Goal: Task Accomplishment & Management: Manage account settings

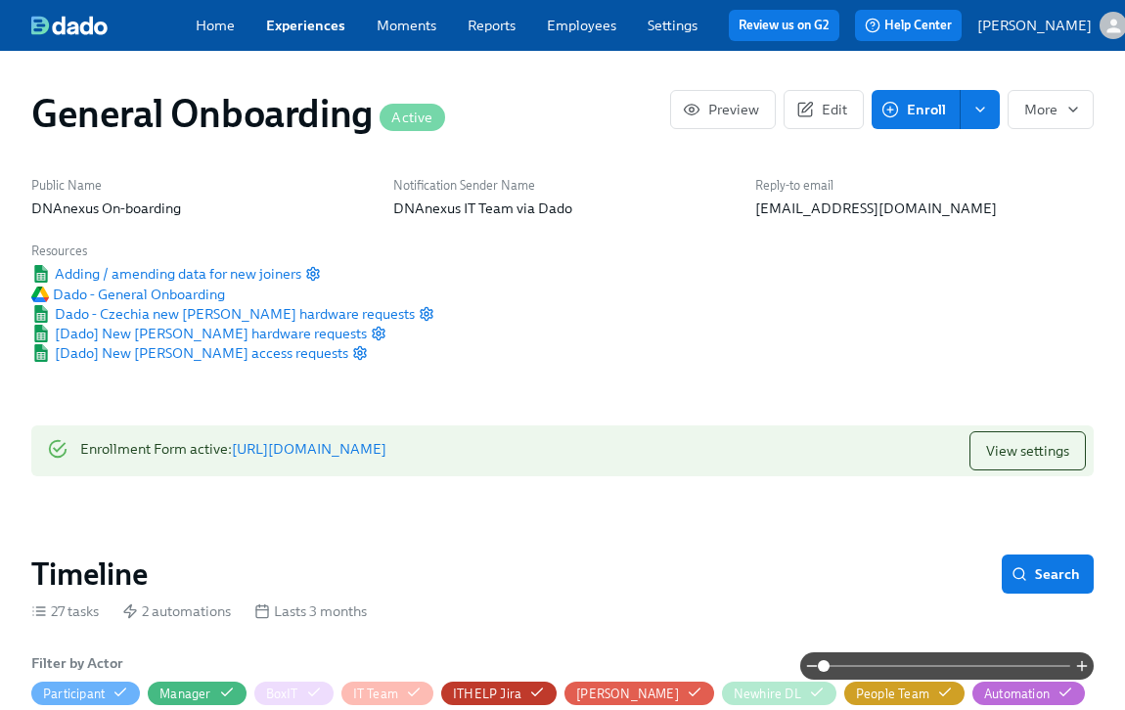
scroll to position [0, 9263]
click at [285, 31] on link "Experiences" at bounding box center [305, 26] width 79 height 18
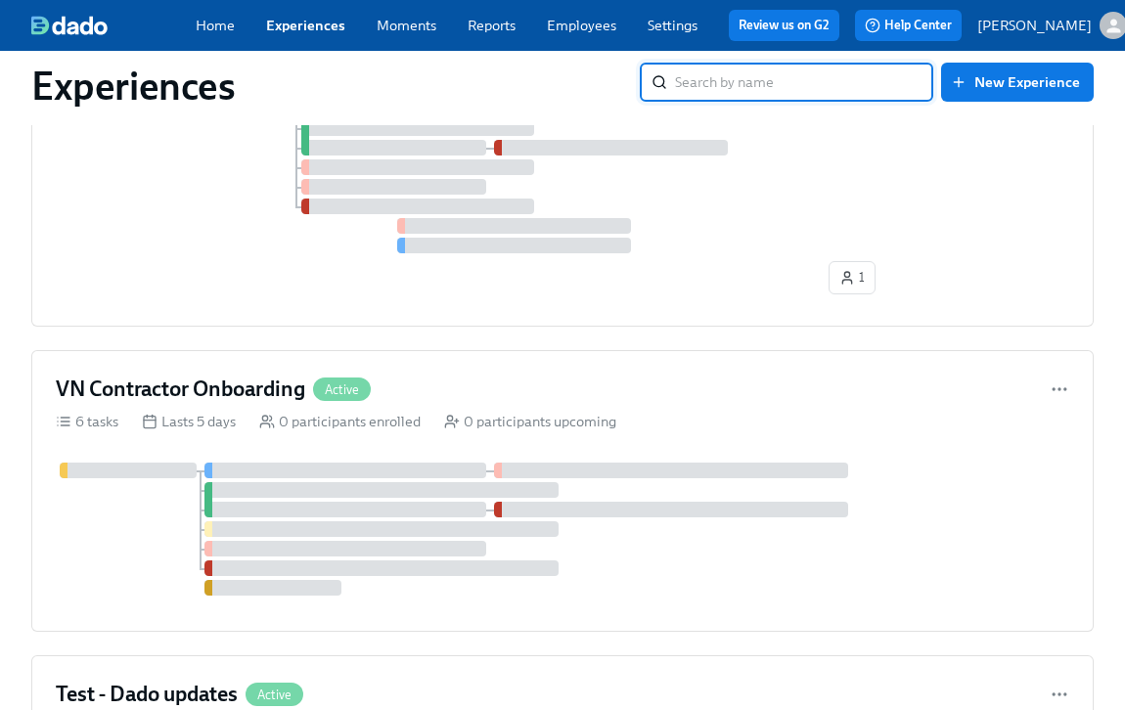
scroll to position [1134, 0]
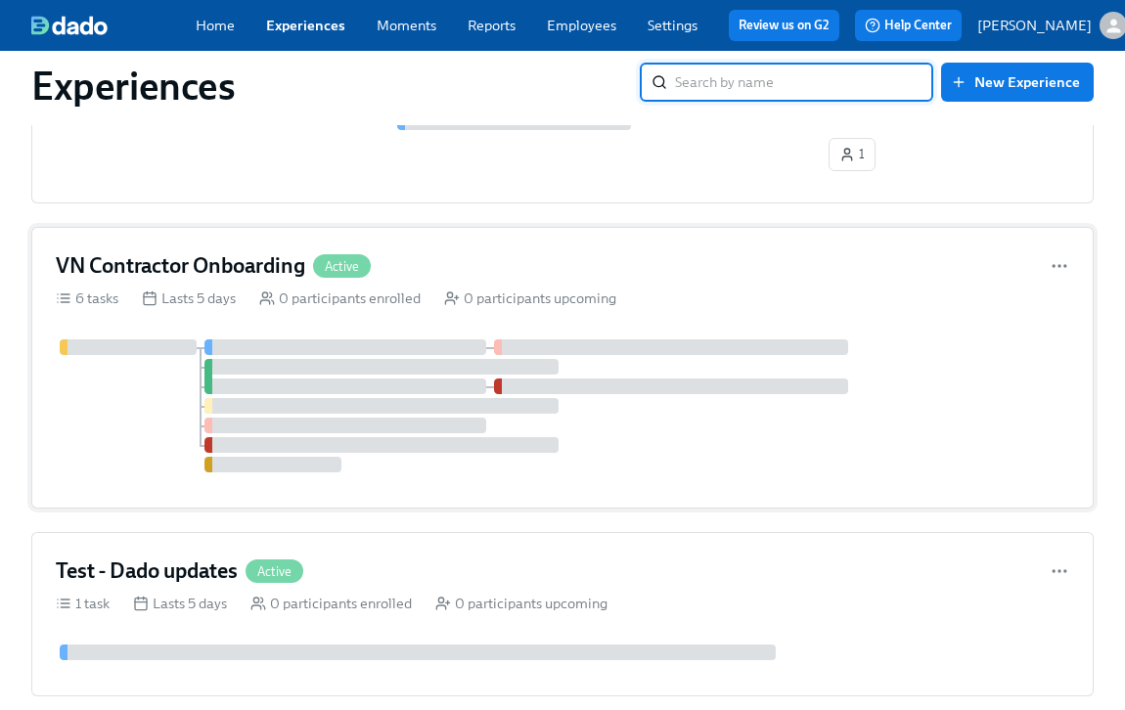
click at [253, 278] on h4 "VN Contractor Onboarding" at bounding box center [180, 265] width 249 height 29
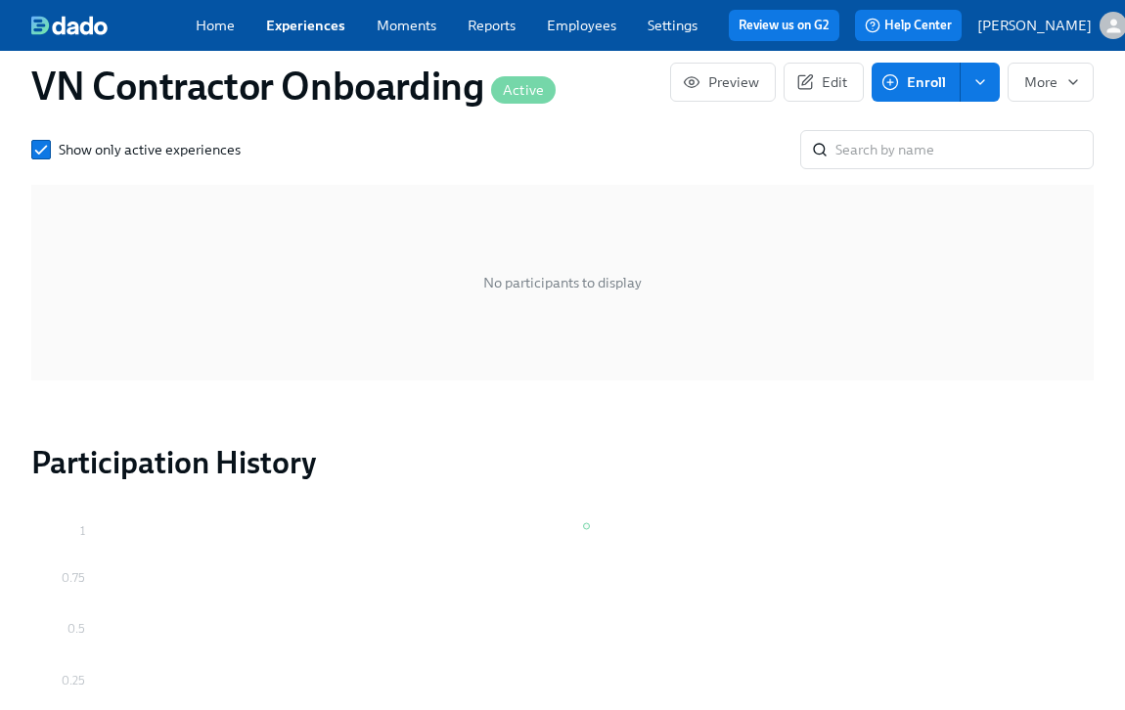
scroll to position [1420, 0]
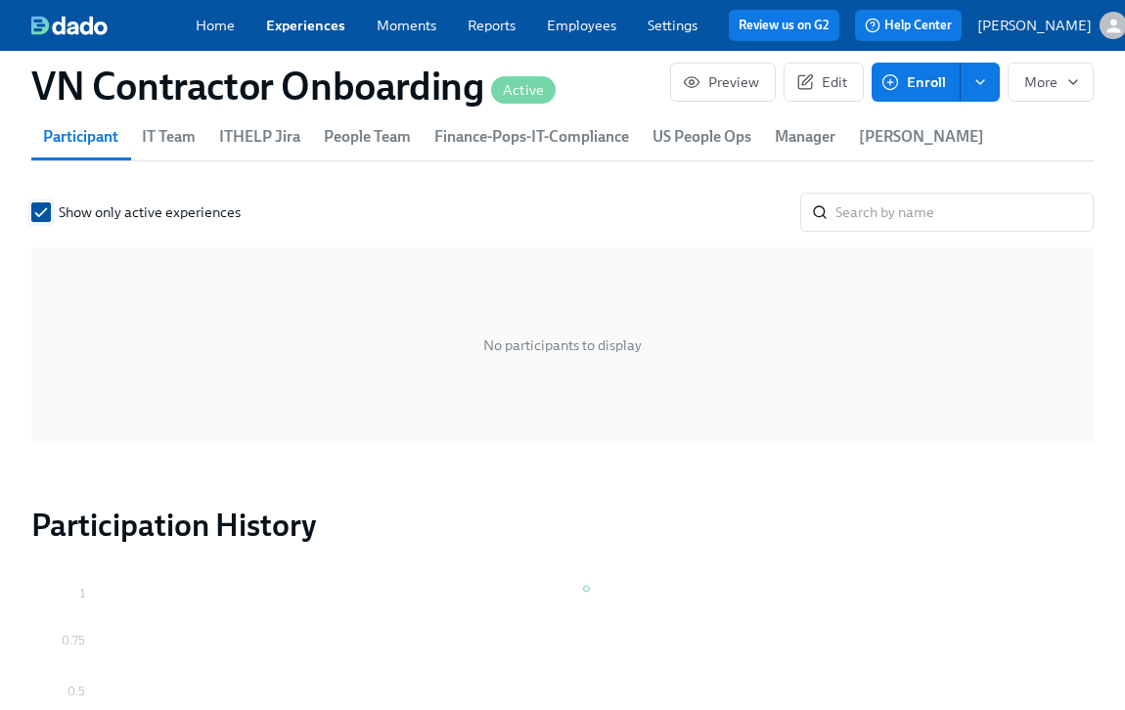
click at [32, 203] on input "Show only active experiences" at bounding box center [41, 212] width 18 height 18
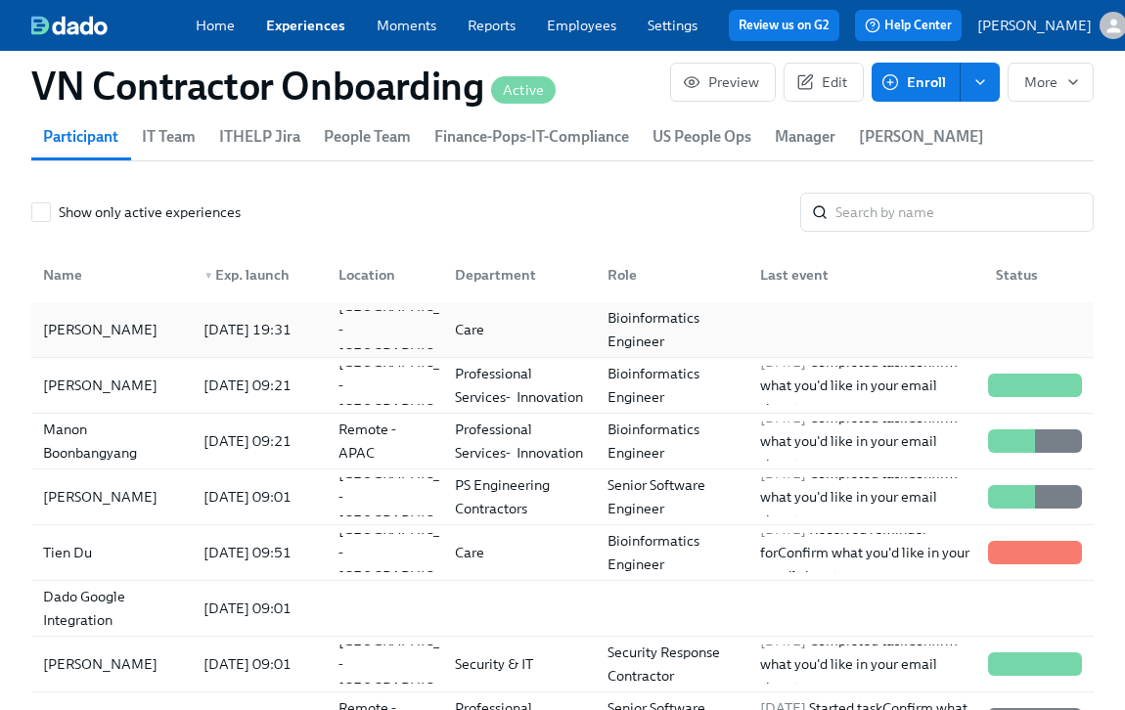
click at [107, 318] on div "Oanh Pham" at bounding box center [100, 329] width 130 height 23
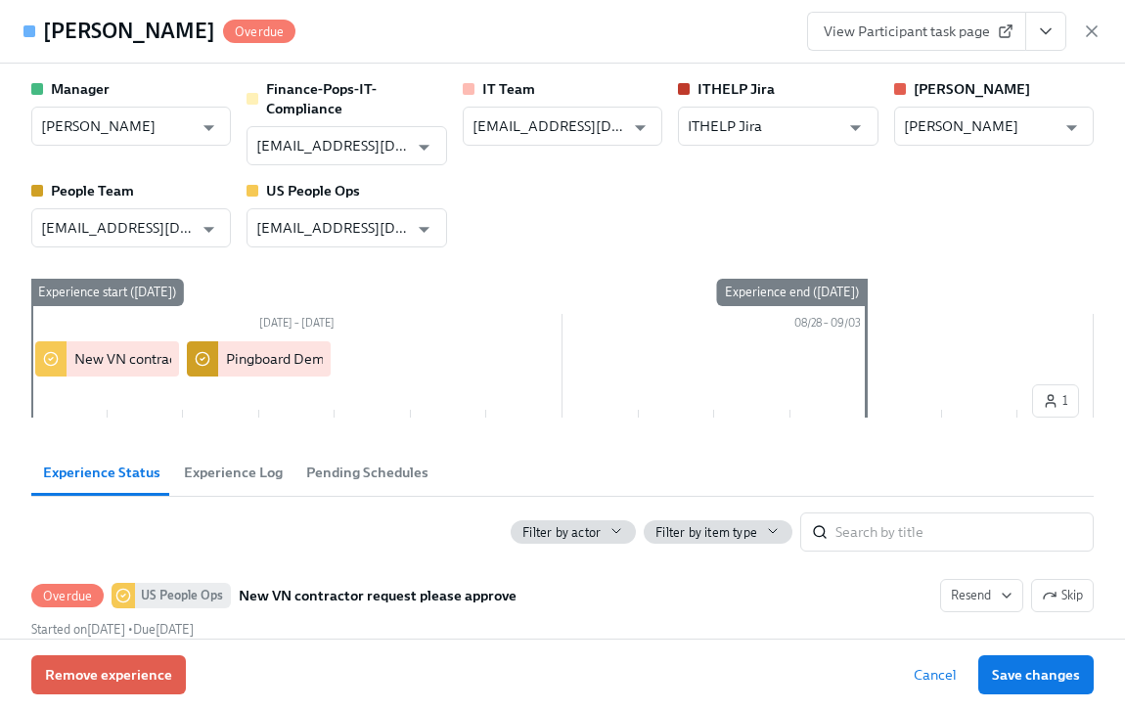
click at [1048, 34] on icon "View task page" at bounding box center [1046, 32] width 20 height 20
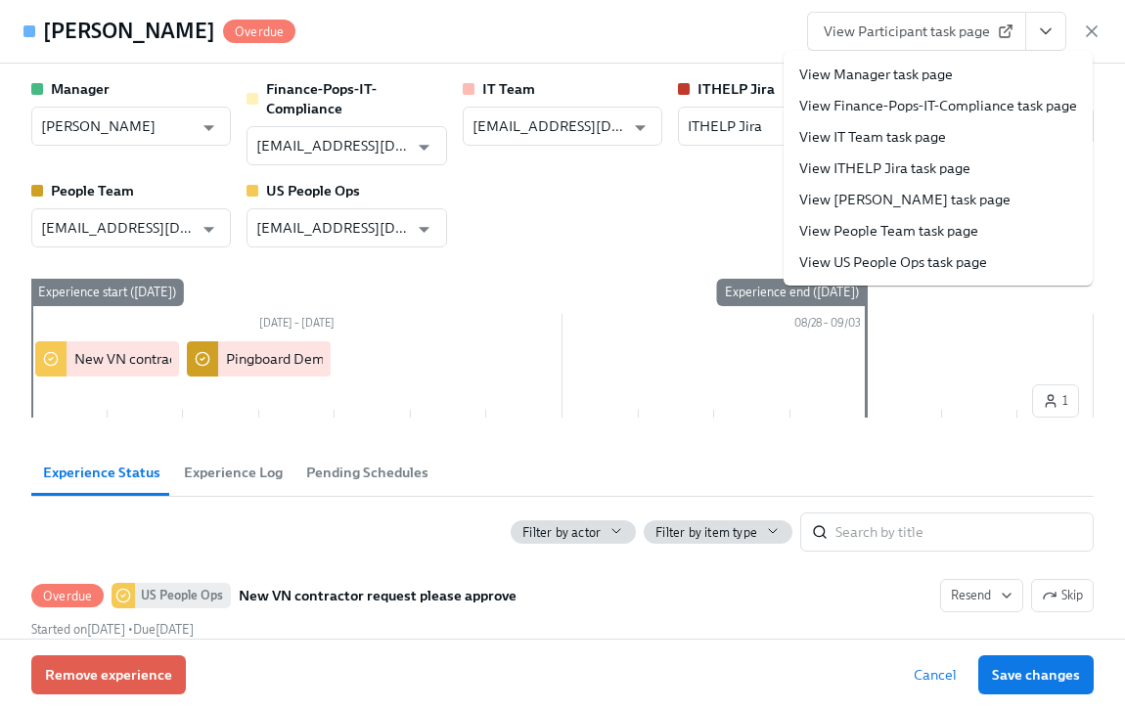
click at [942, 102] on link "View Finance-Pops-IT-Compliance task page" at bounding box center [938, 106] width 278 height 20
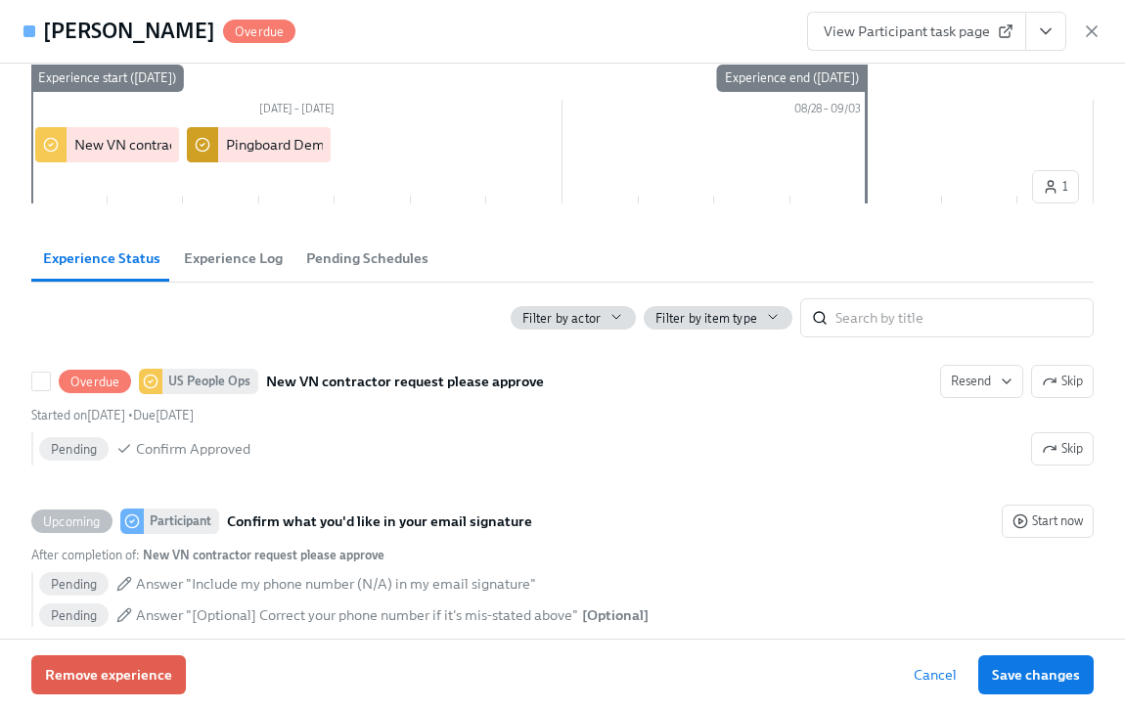
scroll to position [220, 0]
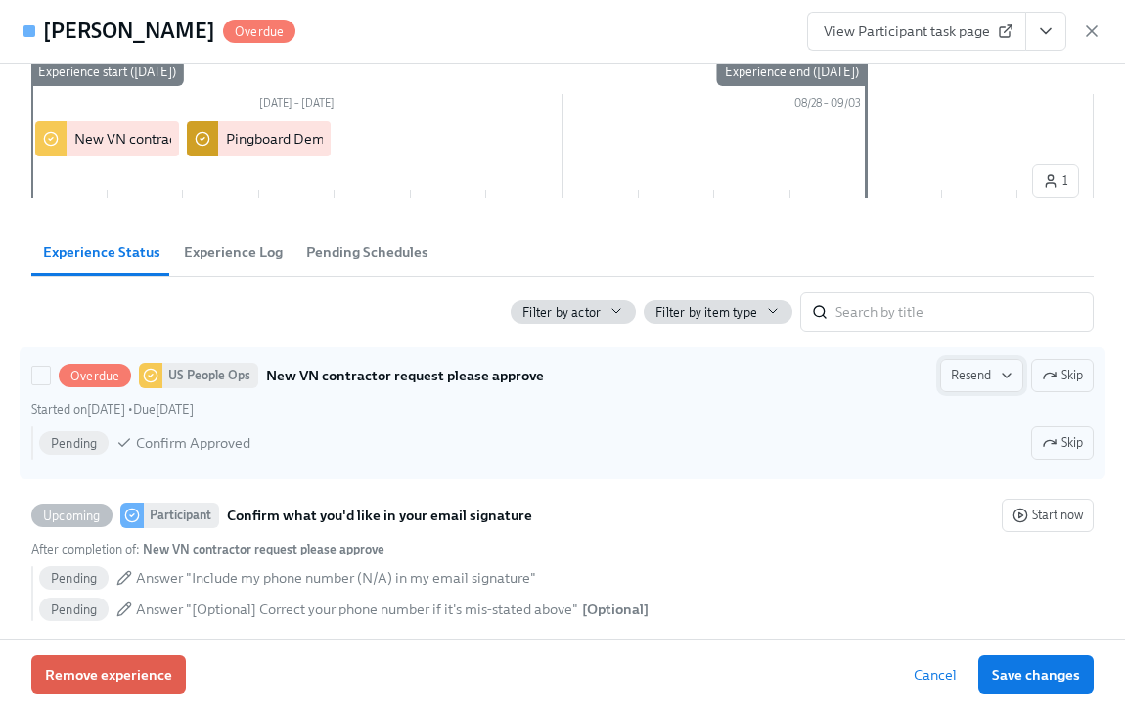
click at [976, 384] on span "Resend" at bounding box center [982, 376] width 62 height 20
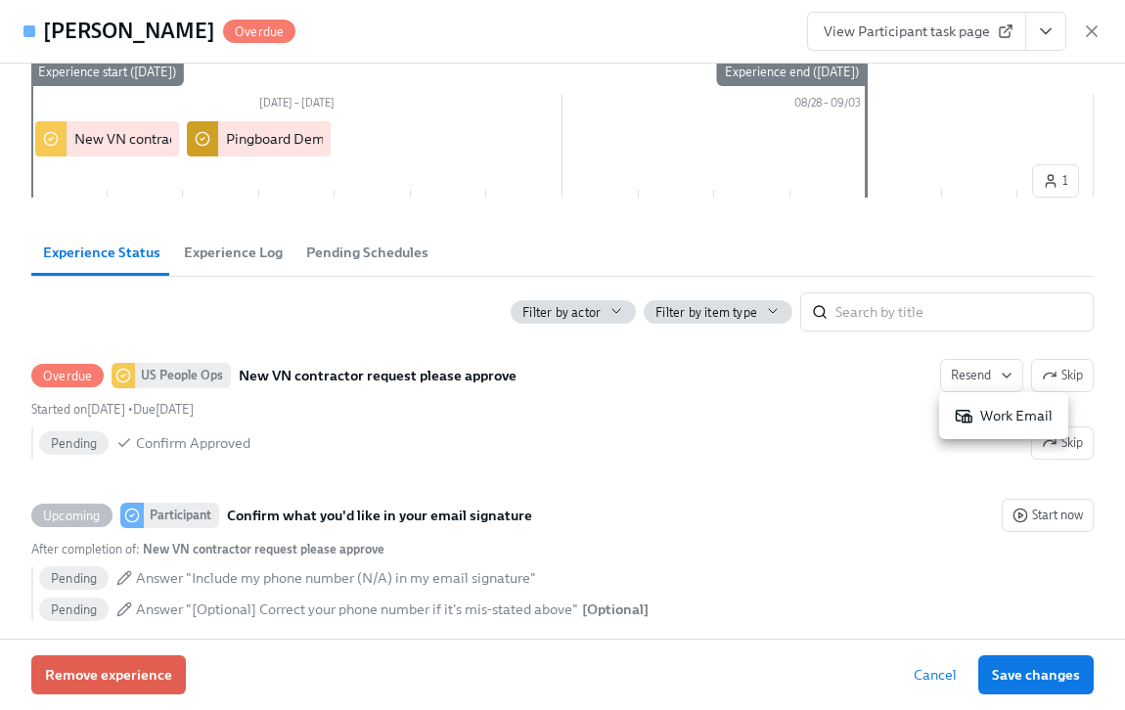
click at [996, 414] on div "Work Email" at bounding box center [1003, 416] width 98 height 20
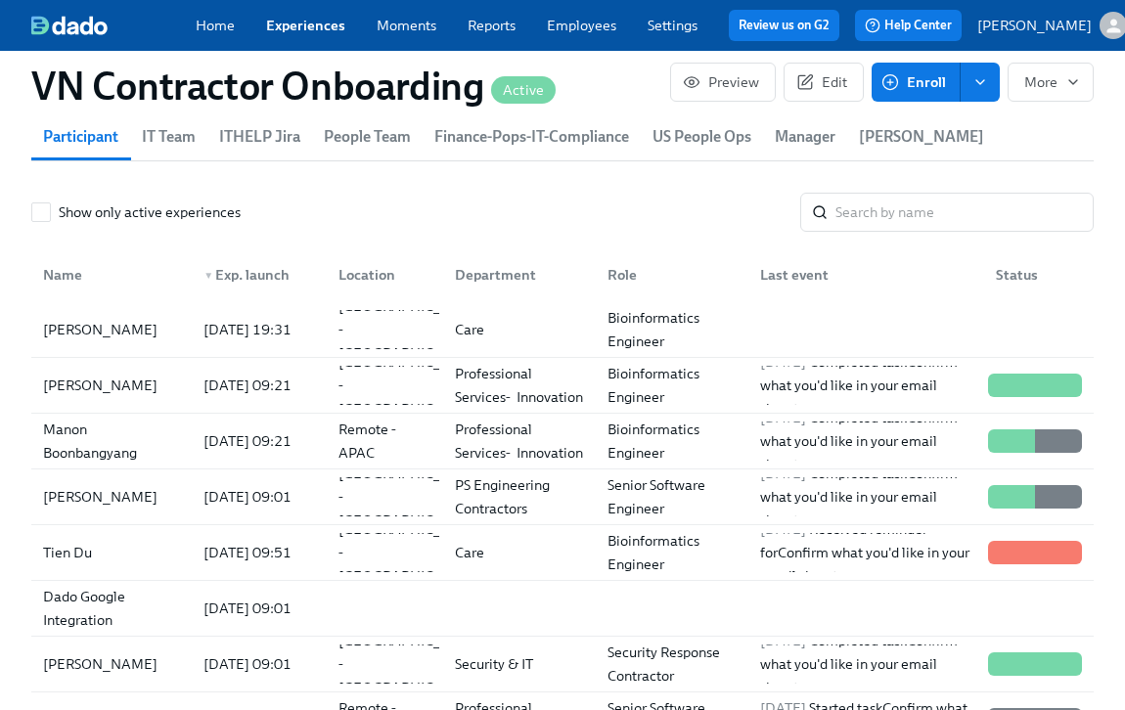
click at [981, 81] on icon "enroll" at bounding box center [980, 82] width 16 height 16
click at [925, 165] on span "Enrollment form" at bounding box center [929, 168] width 104 height 20
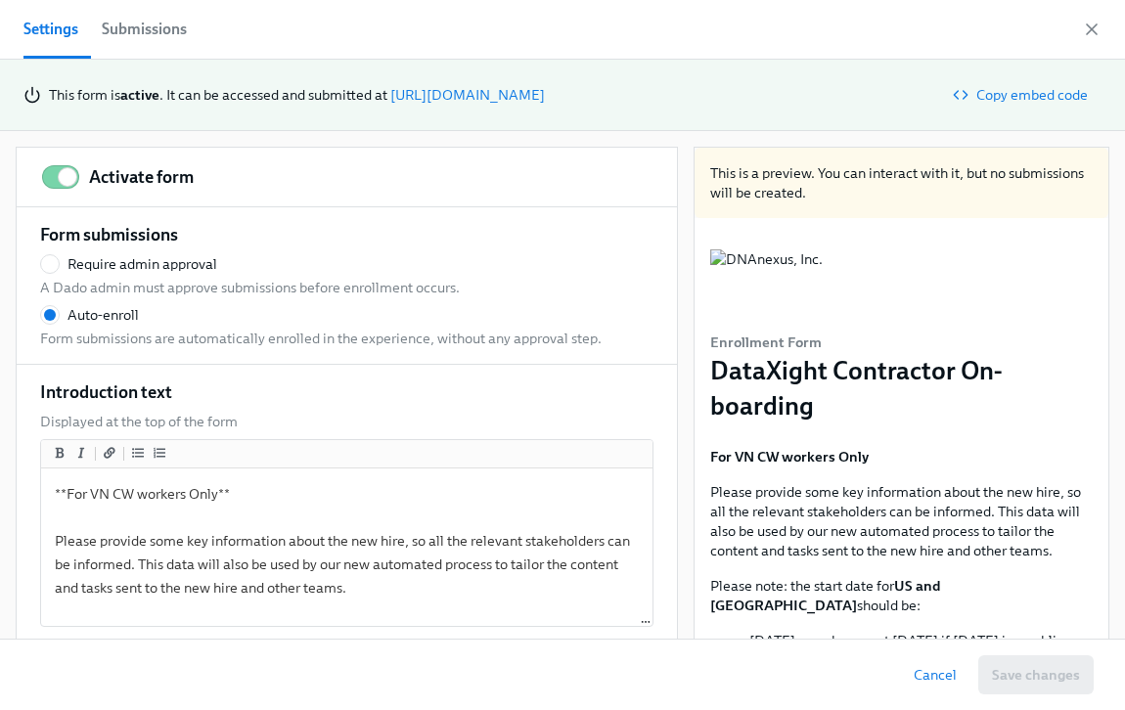
click at [149, 22] on div "Submissions" at bounding box center [144, 29] width 85 height 27
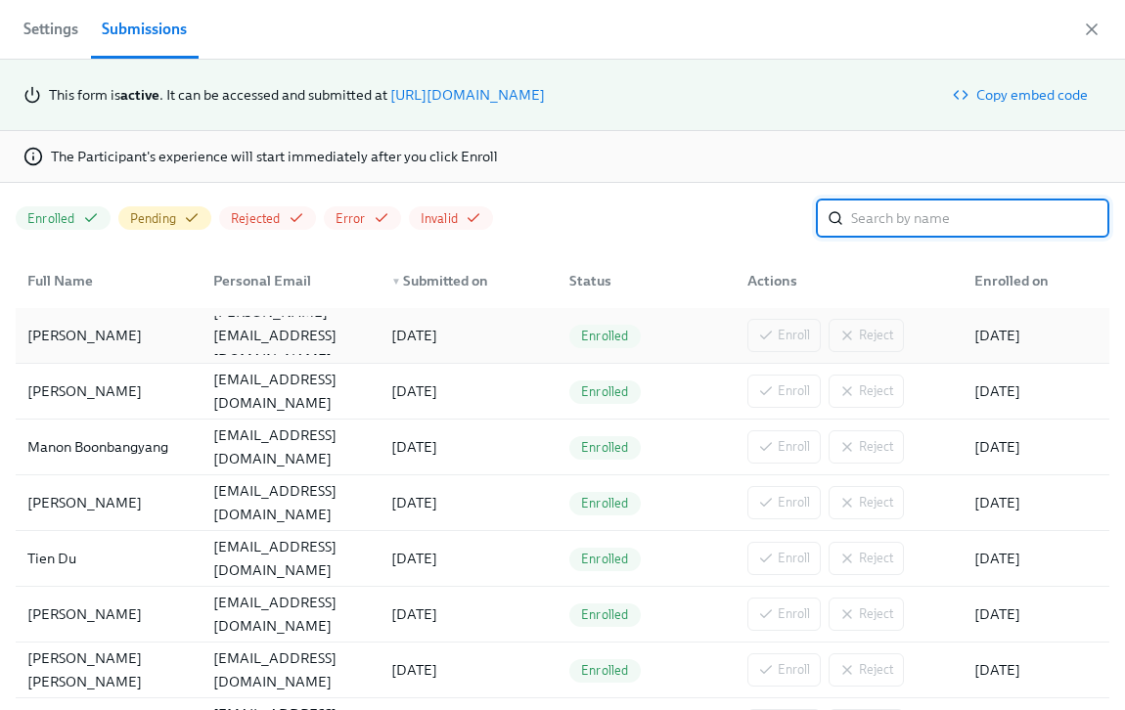
click at [85, 337] on div "Oanh Pham" at bounding box center [85, 335] width 130 height 23
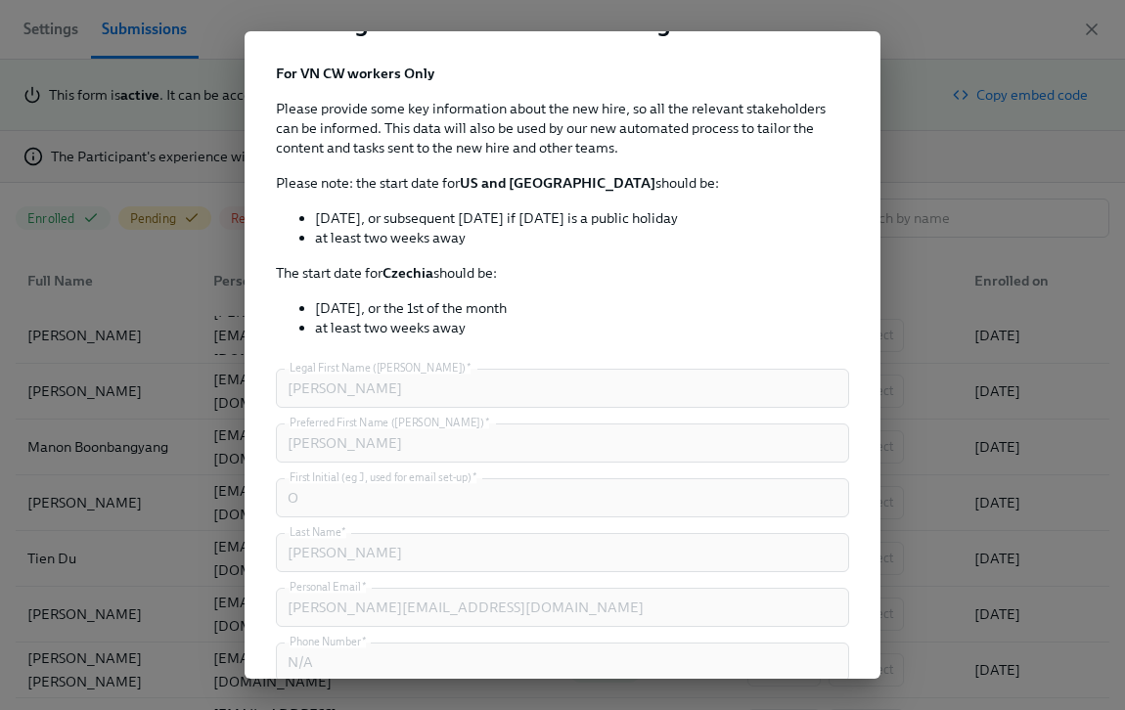
scroll to position [360, 0]
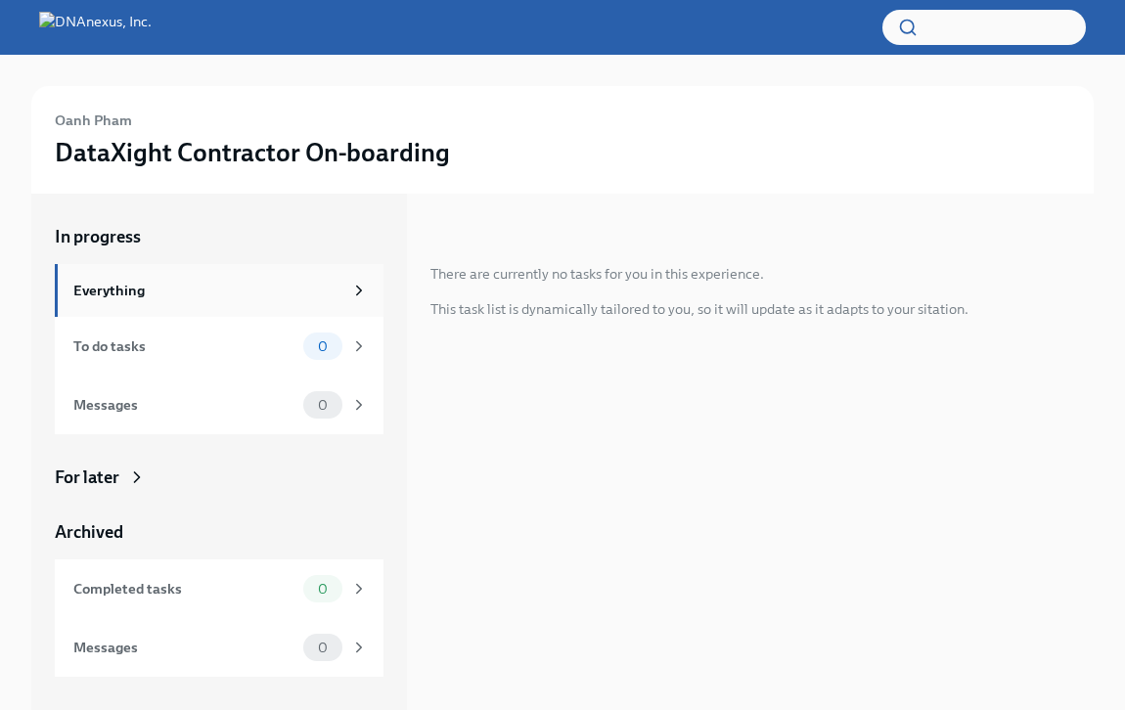
click at [362, 291] on icon at bounding box center [359, 291] width 18 height 18
